Goal: Transaction & Acquisition: Purchase product/service

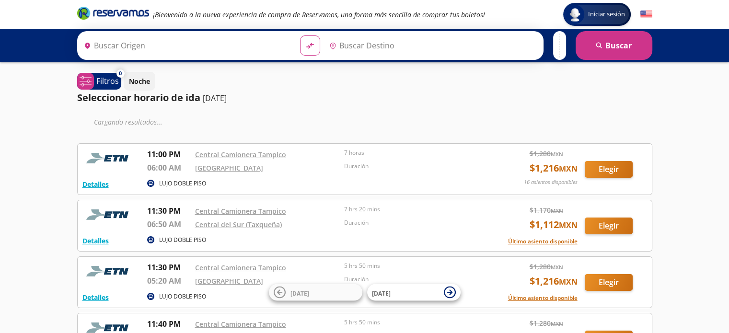
type input "[GEOGRAPHIC_DATA], [GEOGRAPHIC_DATA]"
type input "Central Camionera [GEOGRAPHIC_DATA], [GEOGRAPHIC_DATA]"
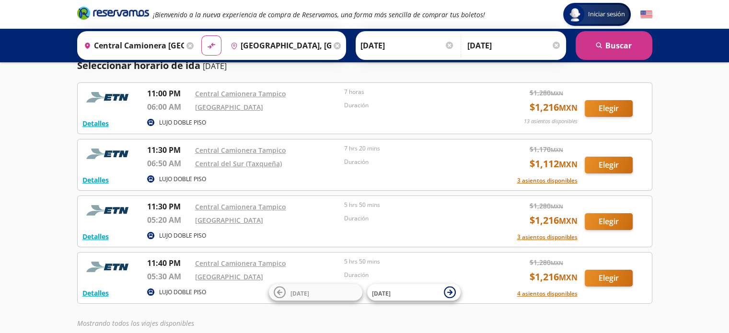
scroll to position [33, 0]
click at [607, 169] on button "Elegir" at bounding box center [608, 164] width 48 height 17
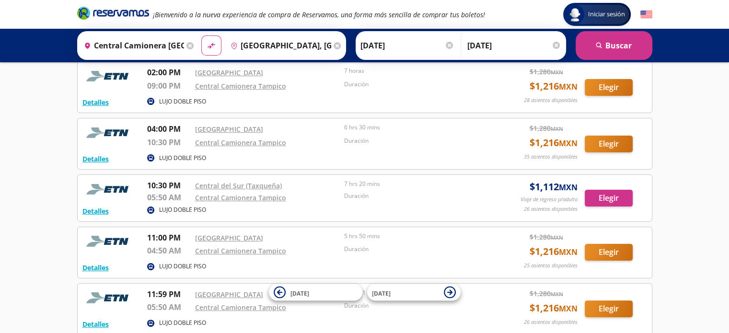
scroll to position [183, 0]
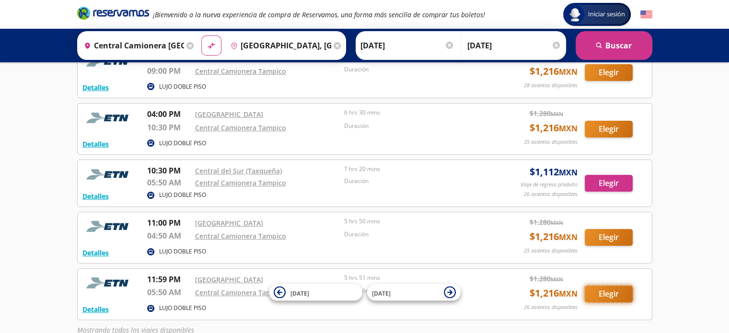
click at [615, 291] on button "Elegir" at bounding box center [608, 294] width 48 height 17
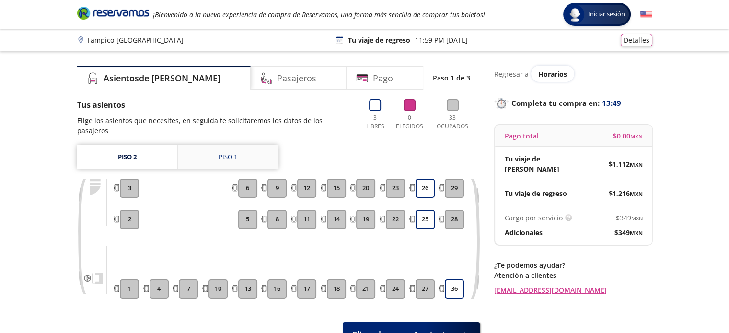
click at [243, 155] on link "Piso 1" at bounding box center [228, 157] width 101 height 24
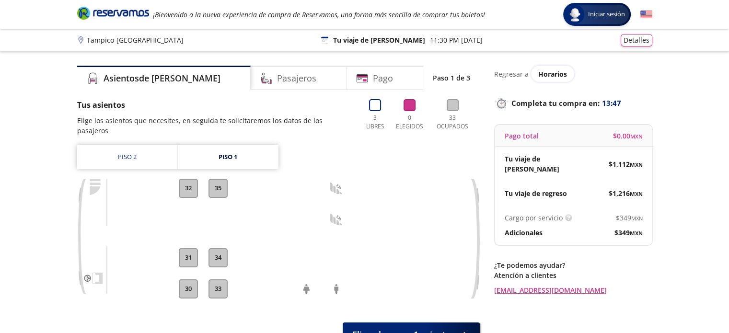
click at [151, 134] on div "Tus asientos Elige los asientos que necesites, en seguida te solicitaremos los …" at bounding box center [278, 222] width 402 height 247
click at [151, 145] on link "Piso 2" at bounding box center [127, 157] width 100 height 24
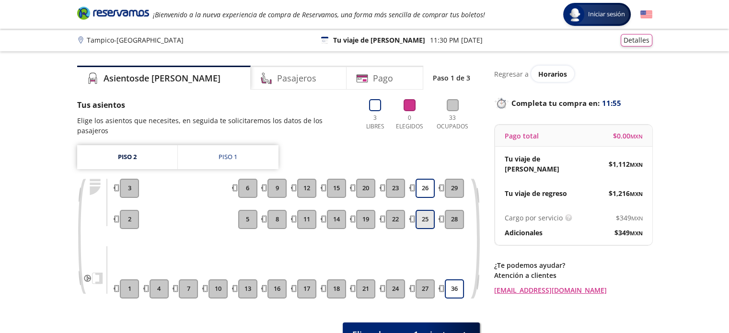
click at [420, 211] on button "25" at bounding box center [424, 219] width 19 height 19
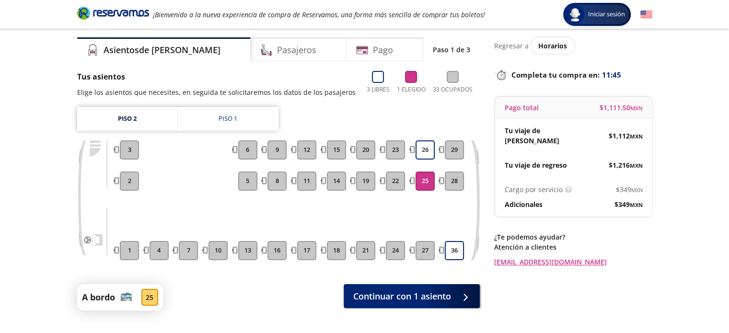
scroll to position [28, 0]
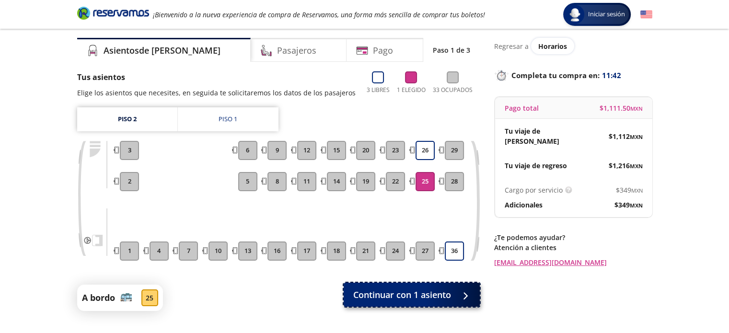
click at [402, 288] on span "Continuar con 1 asiento" at bounding box center [402, 294] width 98 height 13
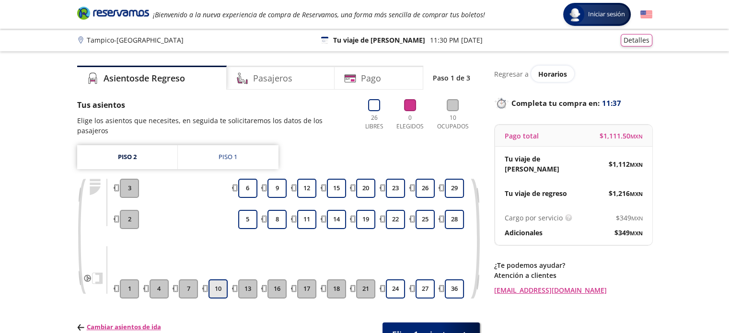
click at [219, 279] on button "10" at bounding box center [217, 288] width 19 height 19
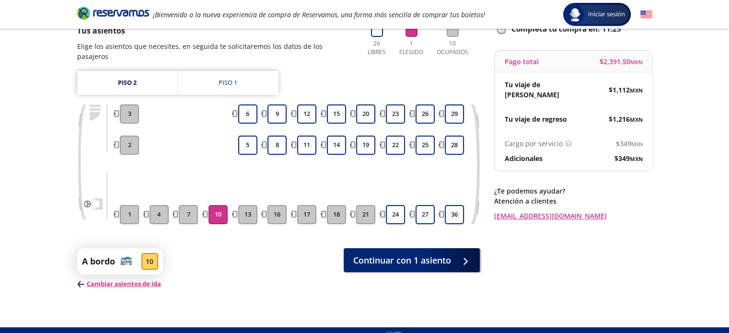
scroll to position [75, 0]
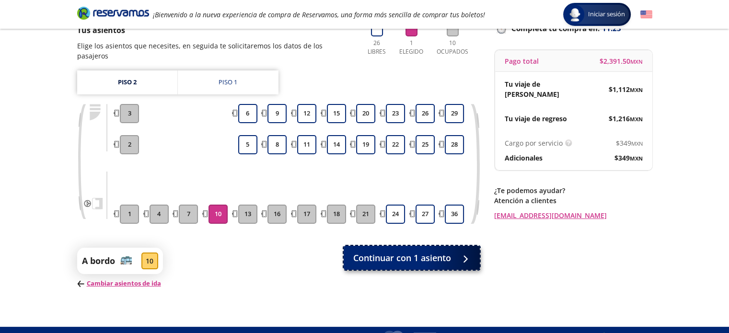
click at [390, 251] on span "Continuar con 1 asiento" at bounding box center [402, 257] width 98 height 13
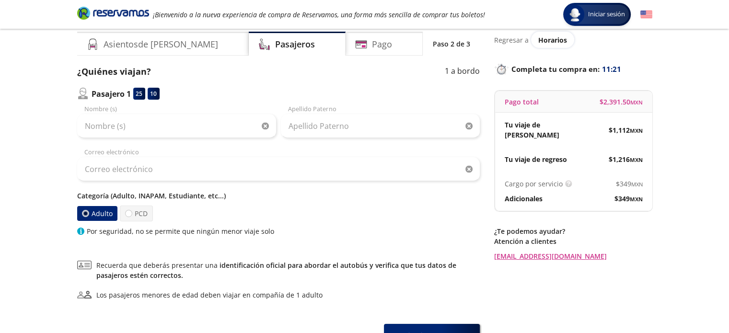
scroll to position [34, 0]
click at [124, 215] on label "PCD" at bounding box center [136, 213] width 33 height 16
click at [126, 215] on input "PCD" at bounding box center [129, 213] width 6 height 6
radio input "true"
click at [94, 216] on label "Adulto" at bounding box center [98, 213] width 42 height 16
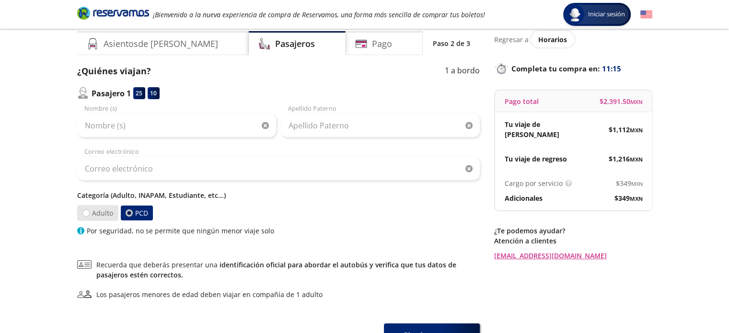
click at [89, 216] on input "Adulto" at bounding box center [85, 213] width 6 height 6
radio input "true"
radio input "false"
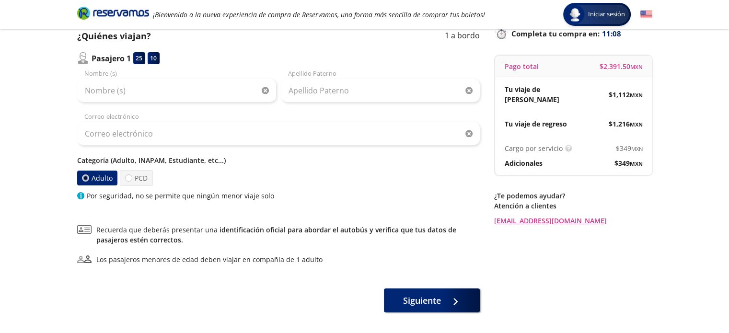
scroll to position [63, 0]
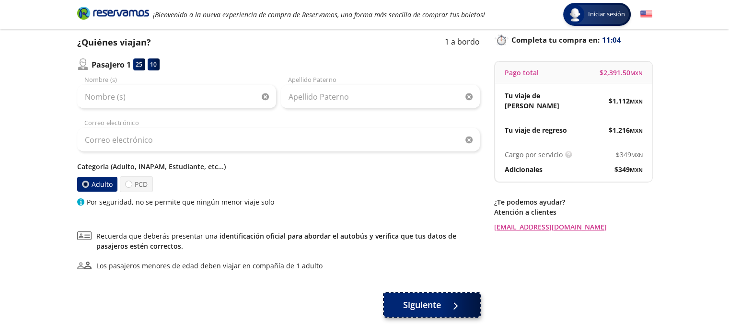
click at [423, 303] on span "Siguiente" at bounding box center [422, 304] width 38 height 13
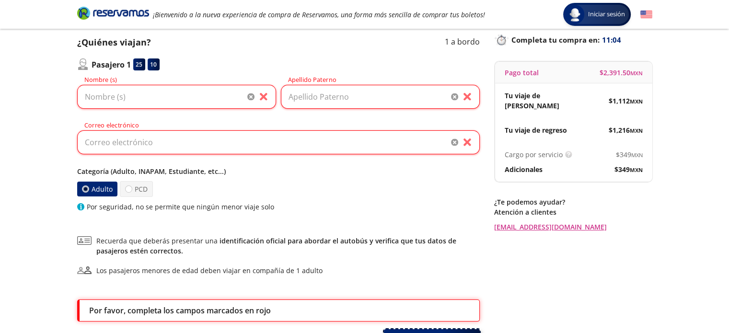
scroll to position [147, 0]
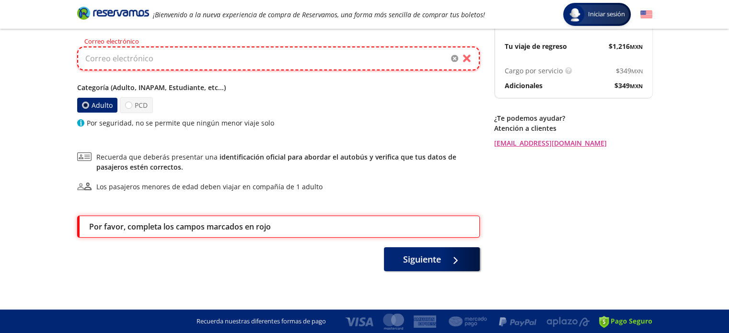
click at [191, 61] on input "Correo electrónico" at bounding box center [278, 58] width 402 height 24
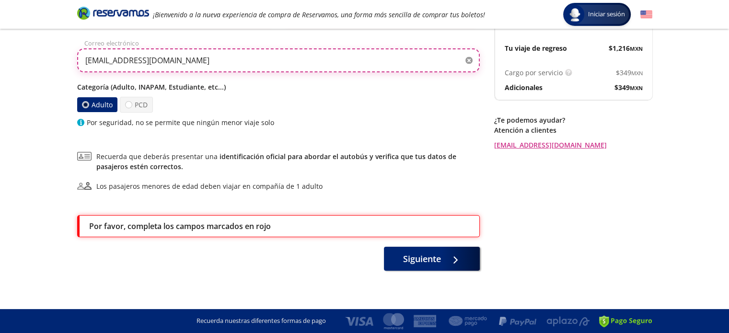
scroll to position [145, 0]
type input "[EMAIL_ADDRESS][DOMAIN_NAME]"
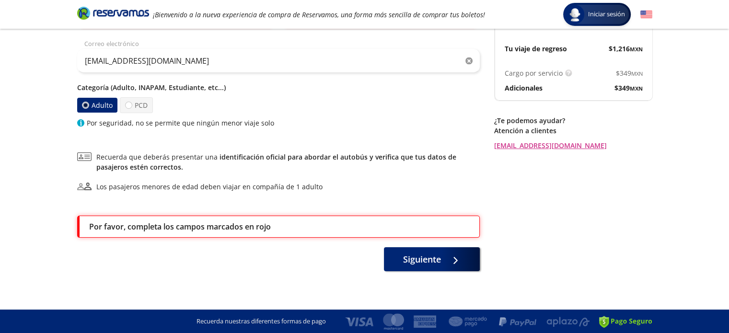
click at [267, 143] on div "¿Quiénes viajan? 1 a bordo Pasajero 1 25 10 Nombre (s) Apellido Paterno [EMAIL_…" at bounding box center [278, 112] width 402 height 317
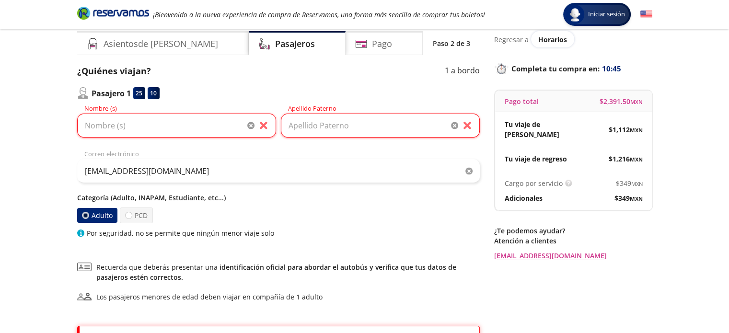
scroll to position [34, 0]
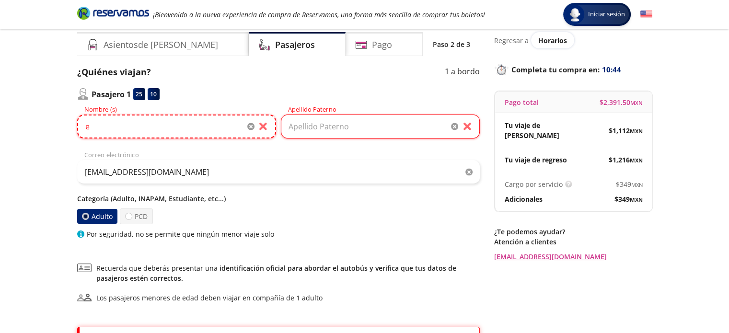
click at [213, 133] on input "e" at bounding box center [176, 126] width 199 height 24
type input "e"
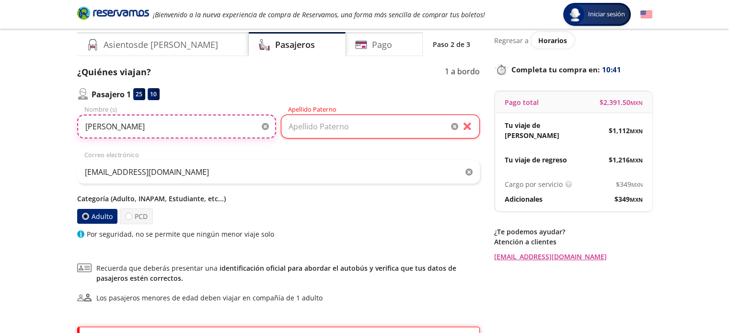
type input "[PERSON_NAME]"
click at [302, 126] on input "Apellido Paterno" at bounding box center [380, 126] width 199 height 24
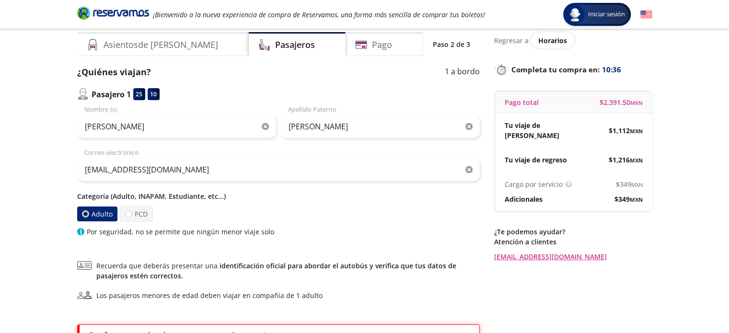
click at [357, 248] on div "¿Quiénes viajan? 1 a bordo Pasajero 1 25 10 [PERSON_NAME] (s) [PERSON_NAME] Ape…" at bounding box center [278, 223] width 402 height 314
click at [349, 127] on input "[PERSON_NAME]" at bounding box center [380, 126] width 199 height 24
type input "[PERSON_NAME]"
click at [297, 206] on div "Adulto PCD" at bounding box center [278, 214] width 402 height 16
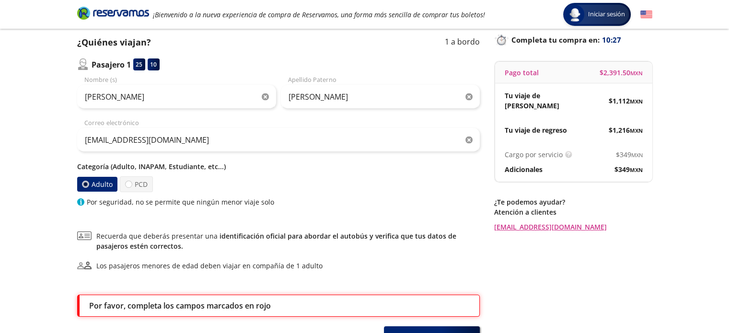
scroll to position [113, 0]
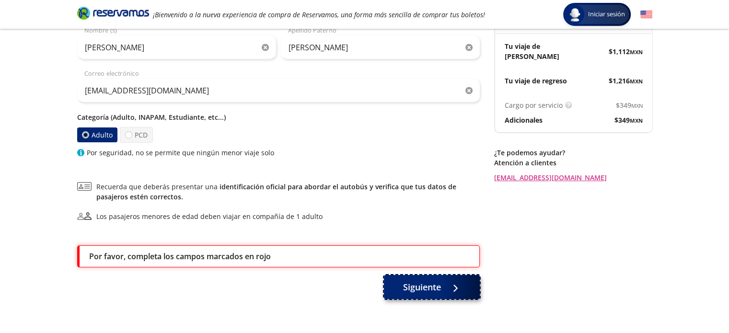
click at [445, 290] on button "Siguiente" at bounding box center [432, 287] width 96 height 24
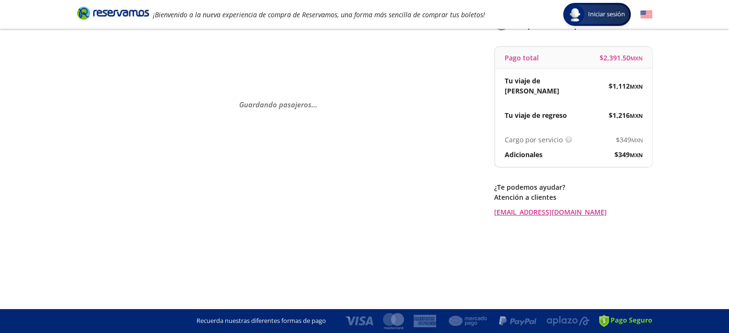
scroll to position [0, 0]
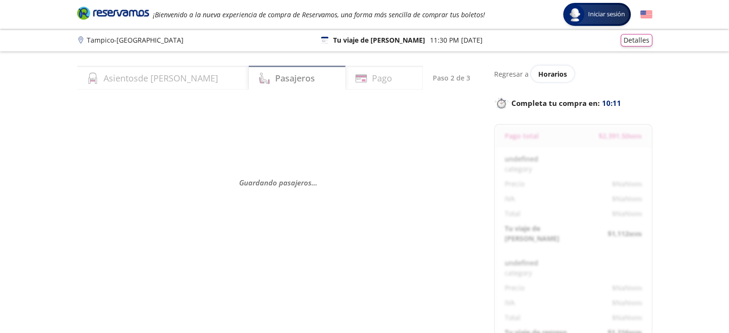
select select "MX"
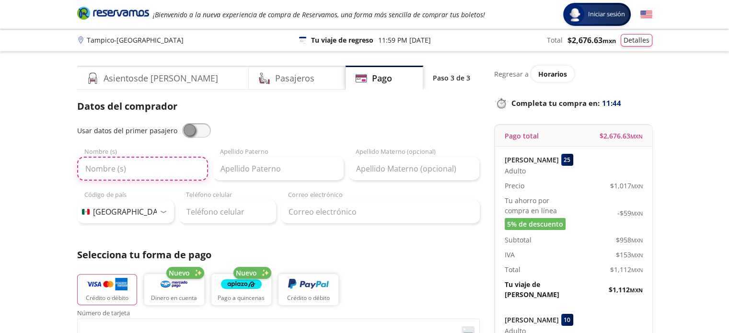
click at [158, 176] on input "Nombre (s)" at bounding box center [142, 169] width 131 height 24
type input "e"
type input "[PERSON_NAME]"
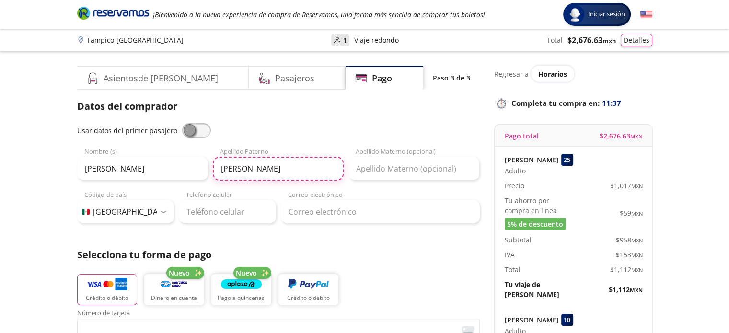
type input "[PERSON_NAME]"
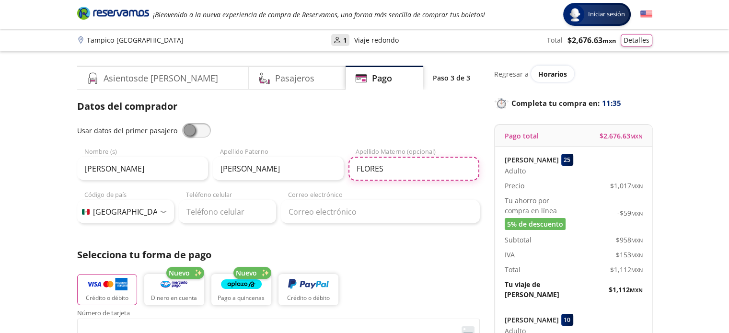
type input "FLORES"
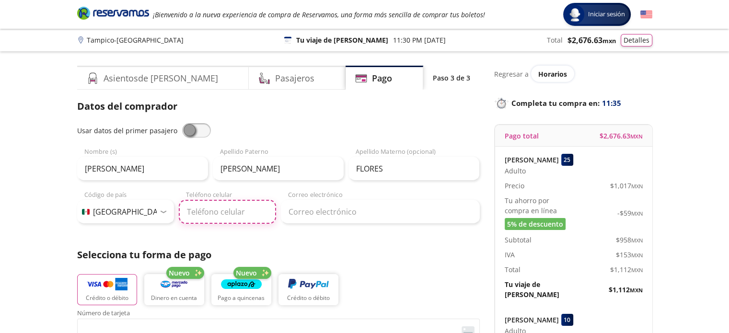
click at [219, 210] on input "Teléfono celular" at bounding box center [227, 212] width 97 height 24
type input "833 157 3153"
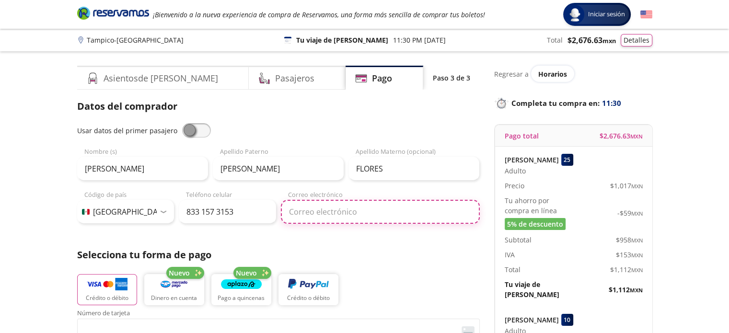
click at [322, 203] on input "Correo electrónico" at bounding box center [380, 212] width 199 height 24
type input "[EMAIL_ADDRESS][DOMAIN_NAME]"
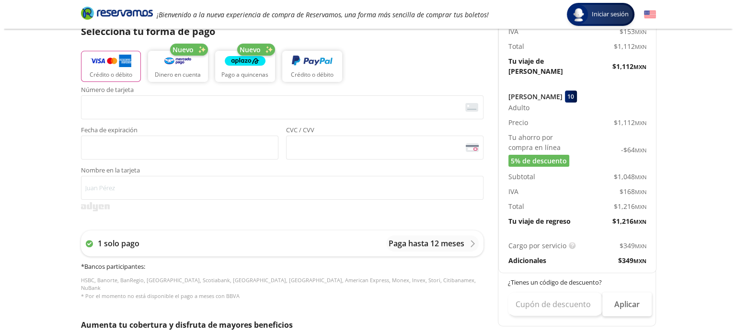
scroll to position [222, 0]
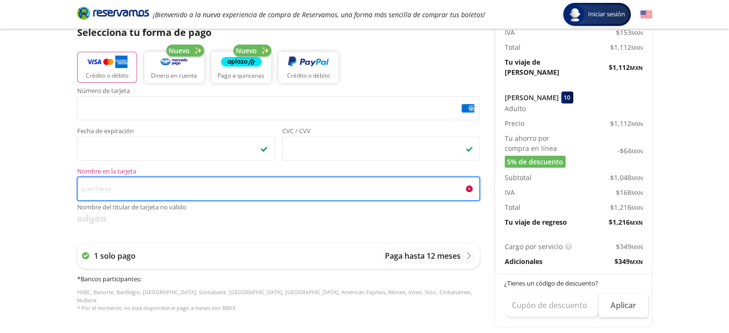
click at [241, 187] on input "Nombre en la tarjeta Nombre del titular de tarjeta no válido" at bounding box center [278, 189] width 402 height 24
type input "s"
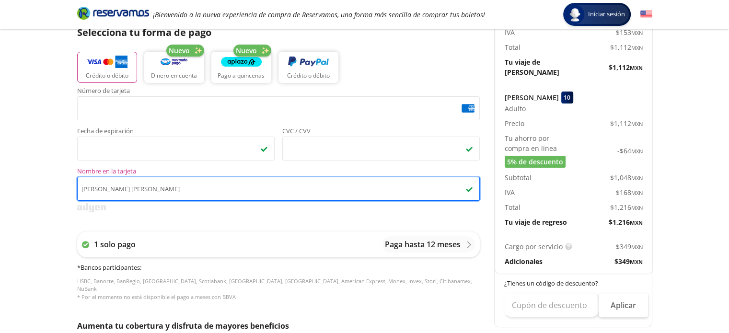
type input "[PERSON_NAME] [PERSON_NAME]"
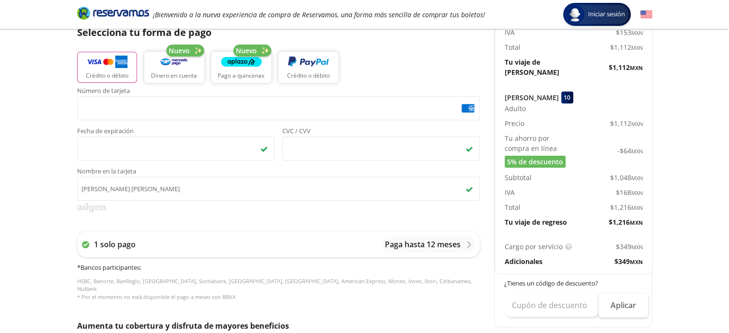
click at [35, 246] on div "Group 9 Created with Sketch. Pago Tampico - [GEOGRAPHIC_DATA] Iniciar sesión In…" at bounding box center [364, 175] width 729 height 794
click at [460, 253] on div "1 solo pago Paga hasta 12 meses" at bounding box center [278, 244] width 402 height 26
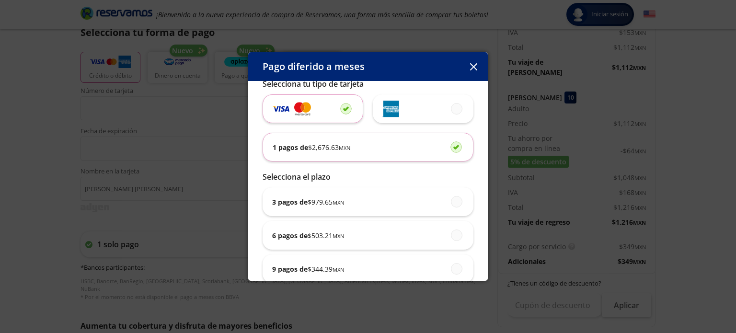
scroll to position [0, 0]
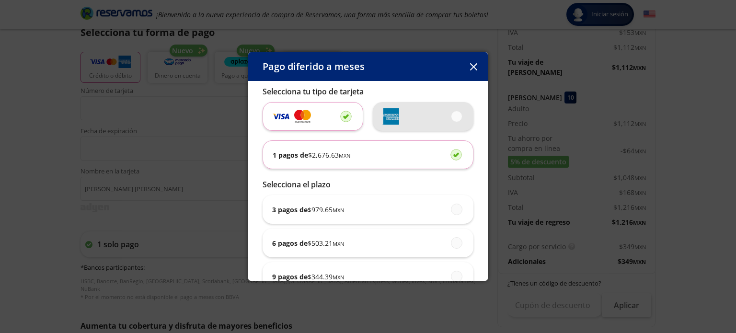
click at [454, 124] on div at bounding box center [422, 116] width 81 height 29
click at [454, 119] on input "radio" at bounding box center [454, 116] width 6 height 6
radio input "true"
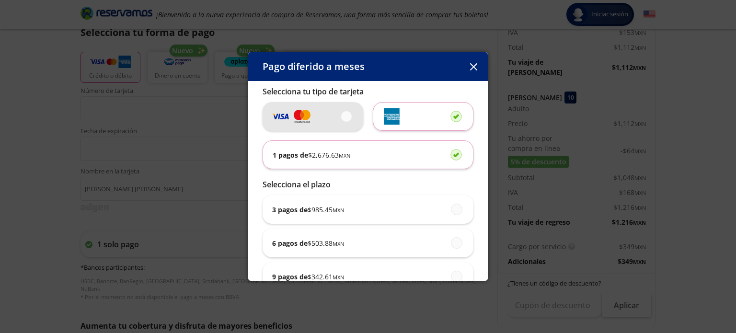
click at [347, 121] on span at bounding box center [347, 116] width 0 height 11
click at [343, 119] on input "radio" at bounding box center [344, 116] width 6 height 6
radio input "true"
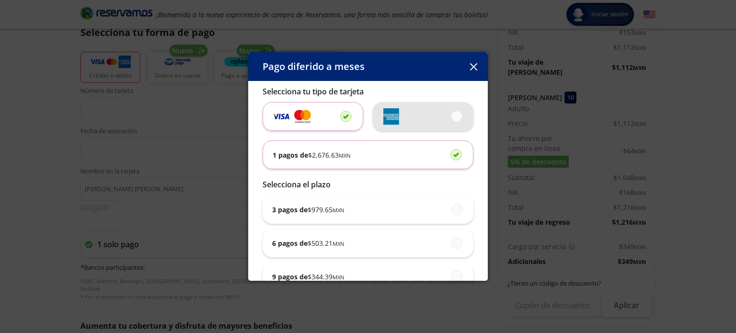
click at [457, 118] on span at bounding box center [457, 116] width 0 height 11
click at [452, 118] on input "radio" at bounding box center [454, 116] width 6 height 6
radio input "true"
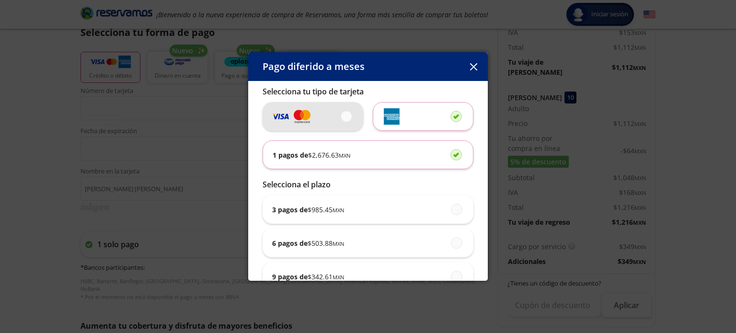
click at [347, 117] on span at bounding box center [347, 116] width 0 height 11
click at [341, 117] on input "radio" at bounding box center [344, 116] width 6 height 6
radio input "true"
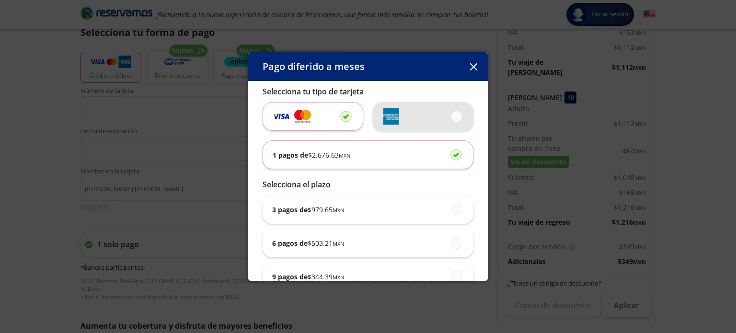
click at [454, 122] on div at bounding box center [422, 116] width 81 height 29
click at [454, 119] on input "radio" at bounding box center [454, 116] width 6 height 6
radio input "true"
radio input "false"
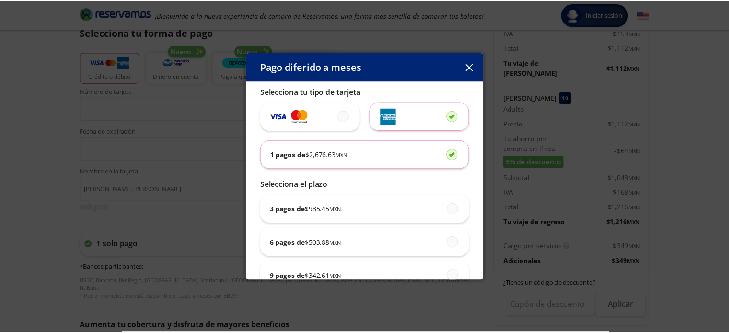
scroll to position [57, 0]
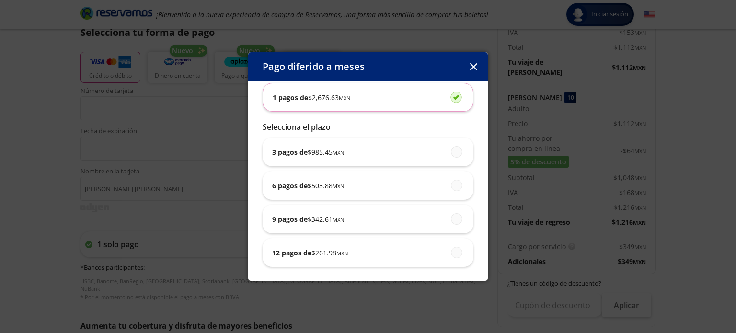
click at [470, 63] on icon "button" at bounding box center [473, 66] width 7 height 7
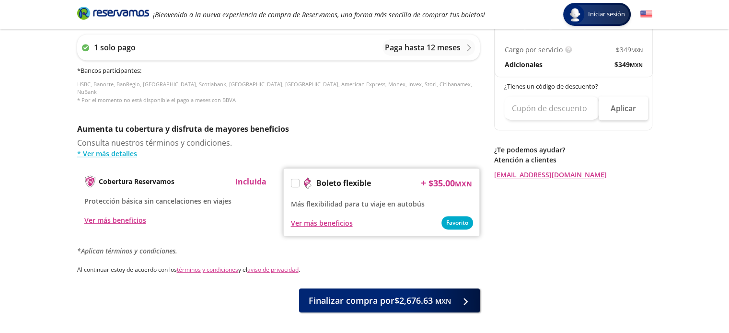
scroll to position [450, 0]
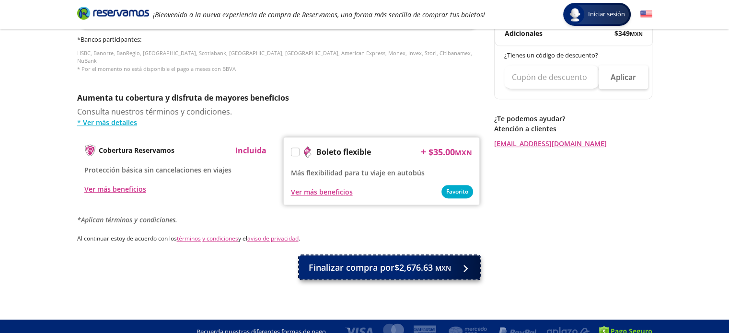
click at [346, 261] on span "Finalizar compra por $2,676.63 MXN" at bounding box center [380, 267] width 142 height 13
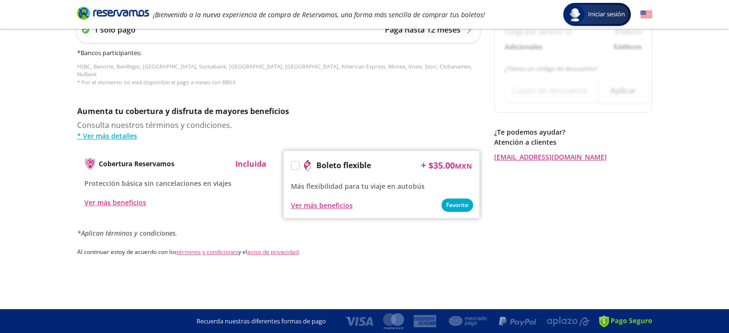
scroll to position [0, 0]
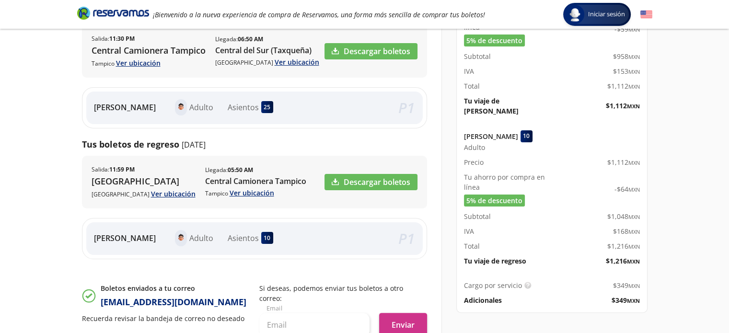
scroll to position [181, 0]
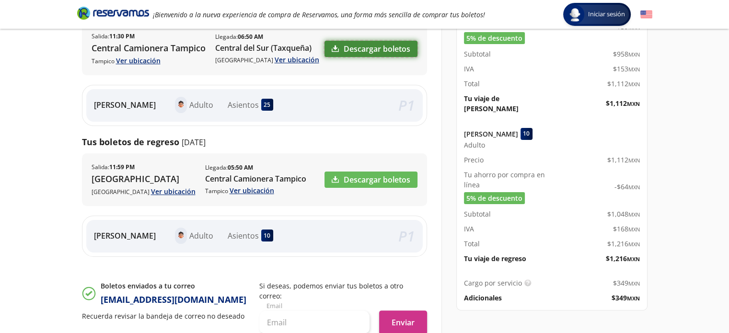
click at [377, 56] on link "Descargar boletos" at bounding box center [370, 49] width 93 height 16
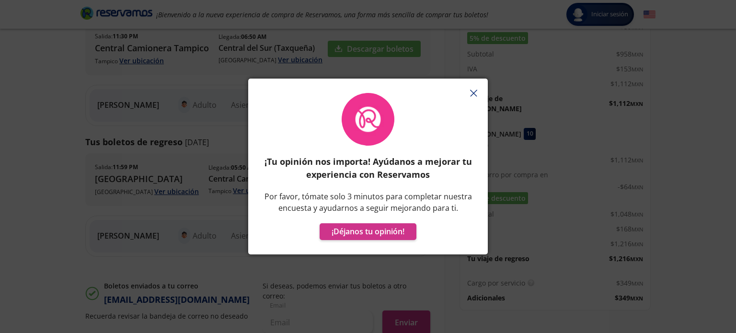
click at [478, 90] on button "button" at bounding box center [473, 93] width 14 height 14
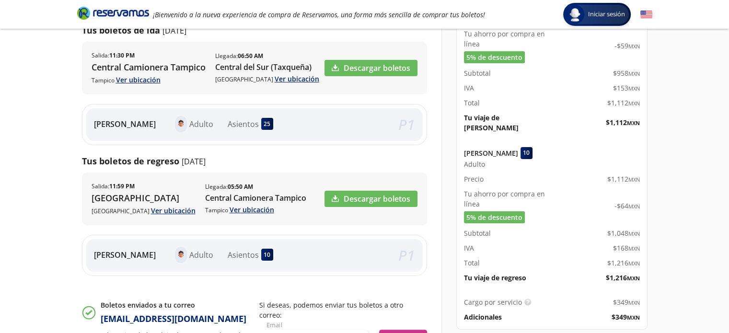
scroll to position [155, 0]
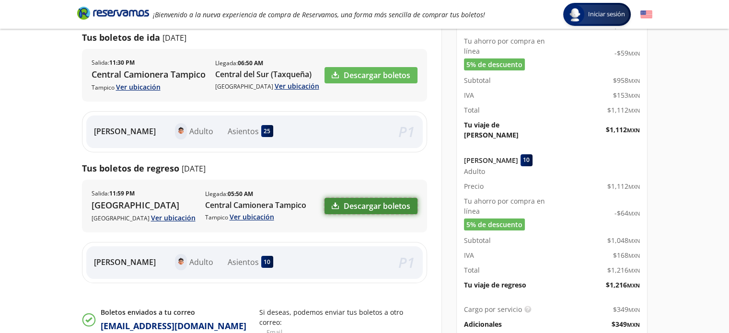
click at [357, 206] on link "Descargar boletos" at bounding box center [370, 206] width 93 height 16
